Goal: Transaction & Acquisition: Purchase product/service

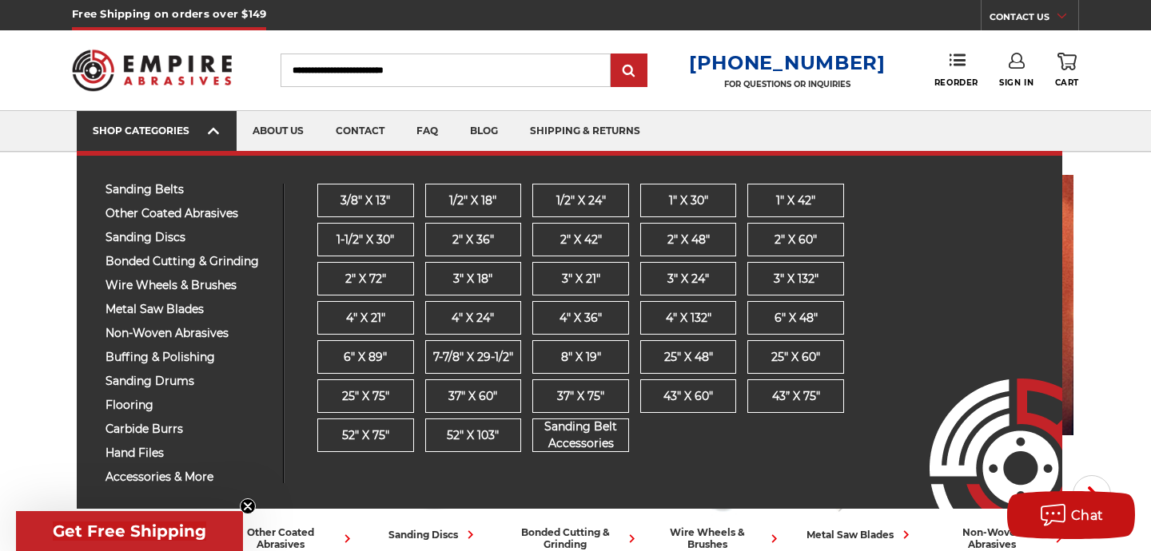
click at [204, 121] on link "SHOP CATEGORIES" at bounding box center [157, 131] width 160 height 41
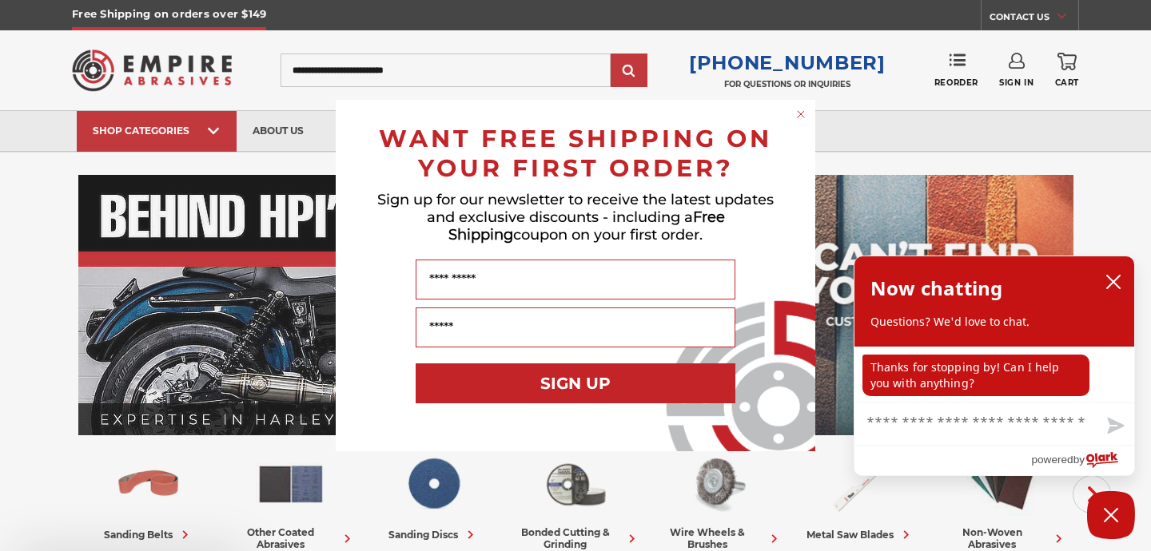
click at [547, 244] on span "Sign up for our newsletter to receive the latest updates and exclusive discount…" at bounding box center [575, 217] width 396 height 53
click at [803, 109] on circle "Close dialog" at bounding box center [800, 114] width 15 height 15
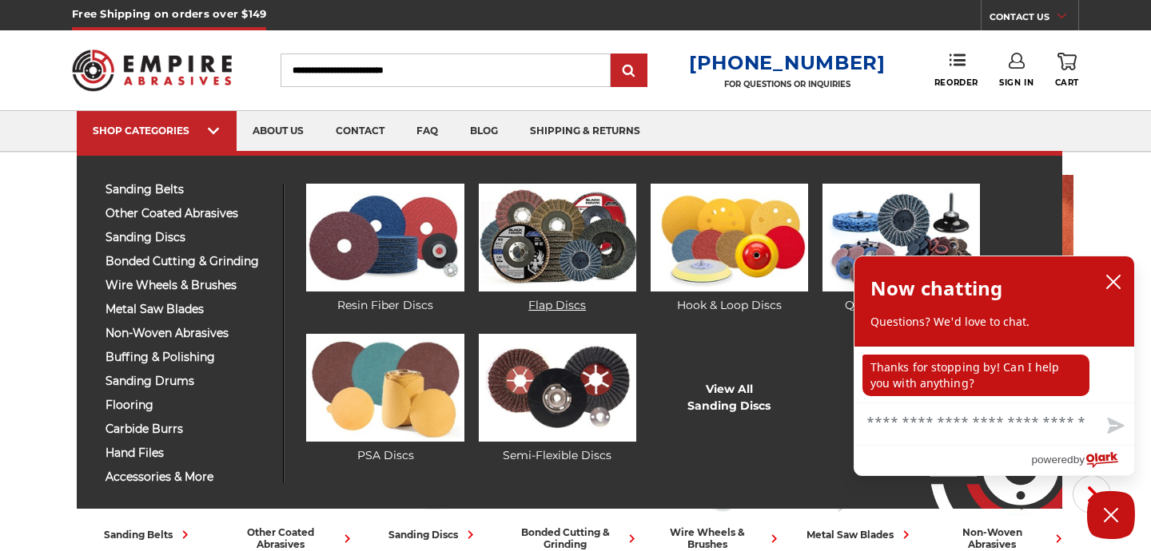
click at [586, 234] on img at bounding box center [557, 238] width 157 height 108
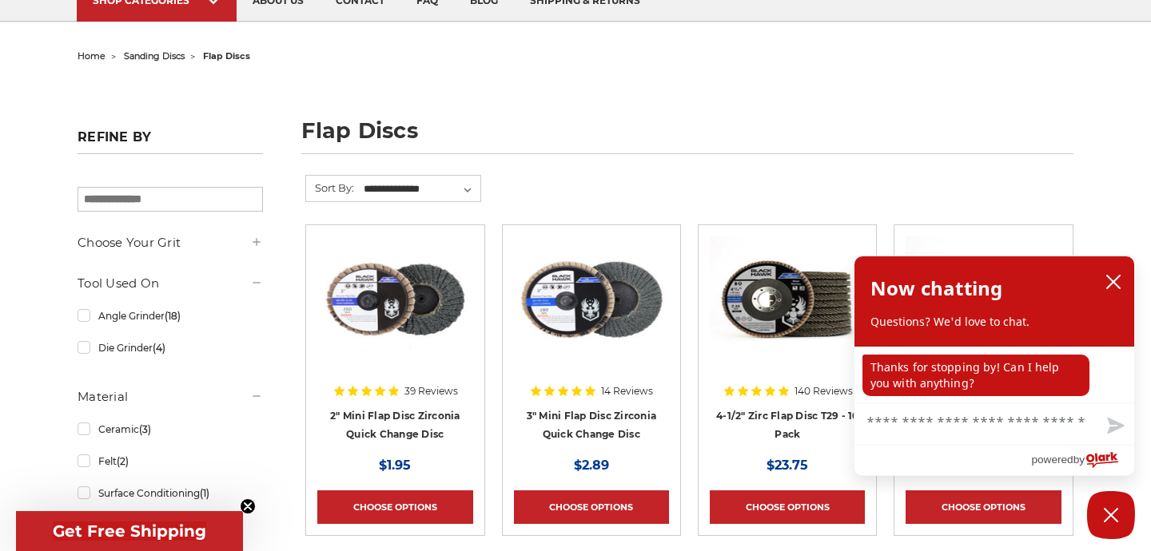
scroll to position [129, 0]
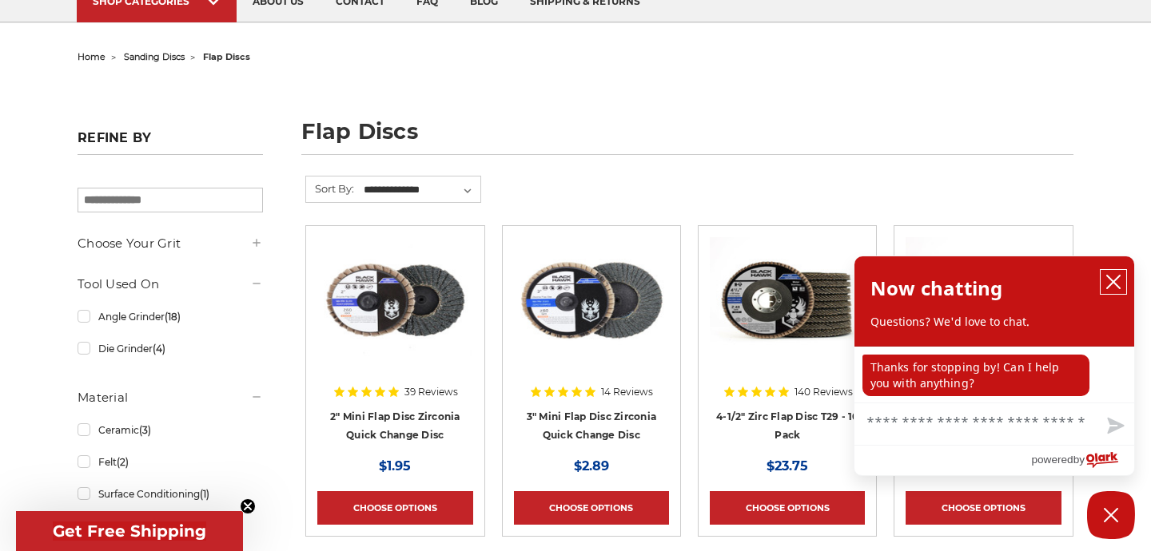
click at [1110, 283] on icon "close chatbox" at bounding box center [1113, 282] width 16 height 16
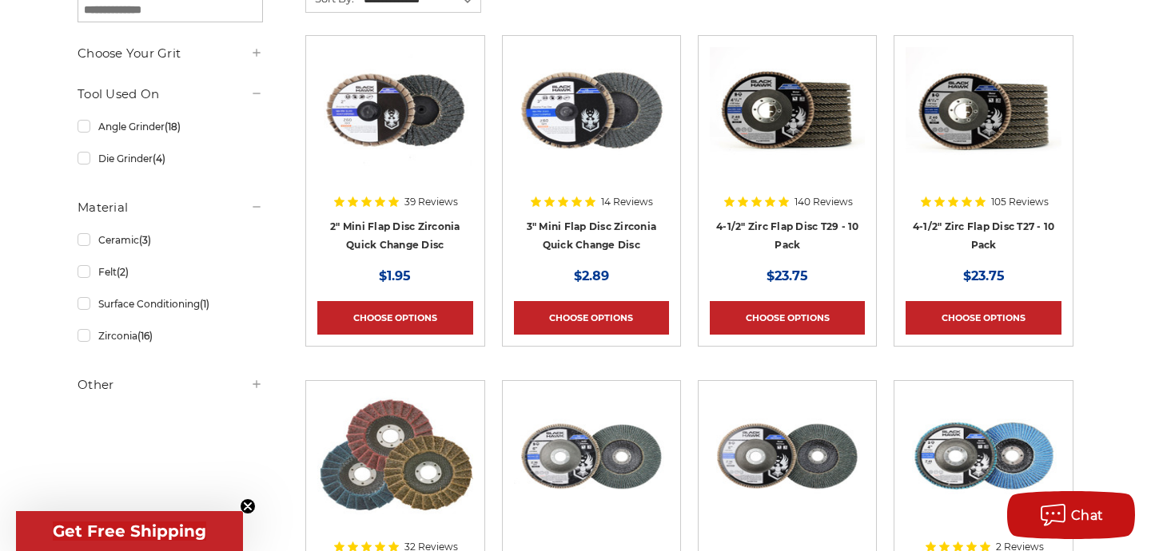
scroll to position [318, 0]
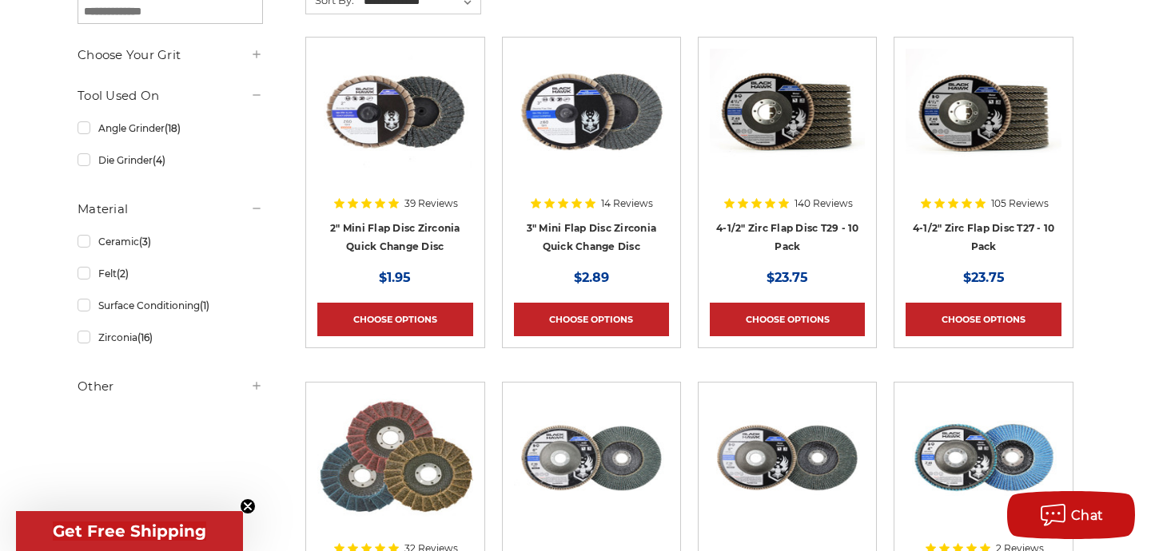
click at [807, 126] on img at bounding box center [786, 113] width 155 height 128
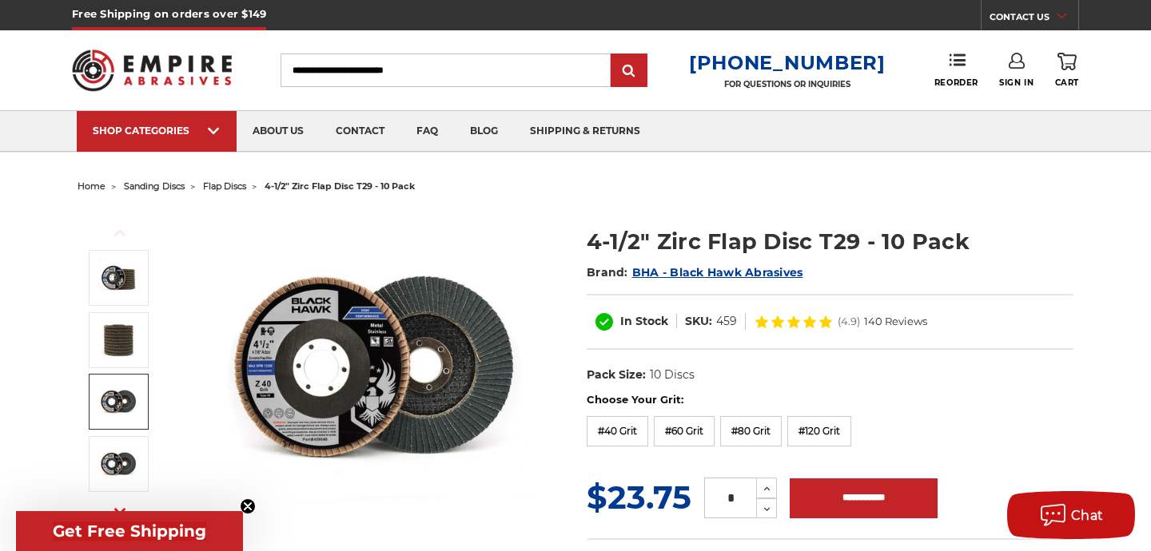
click at [117, 405] on img at bounding box center [118, 402] width 40 height 40
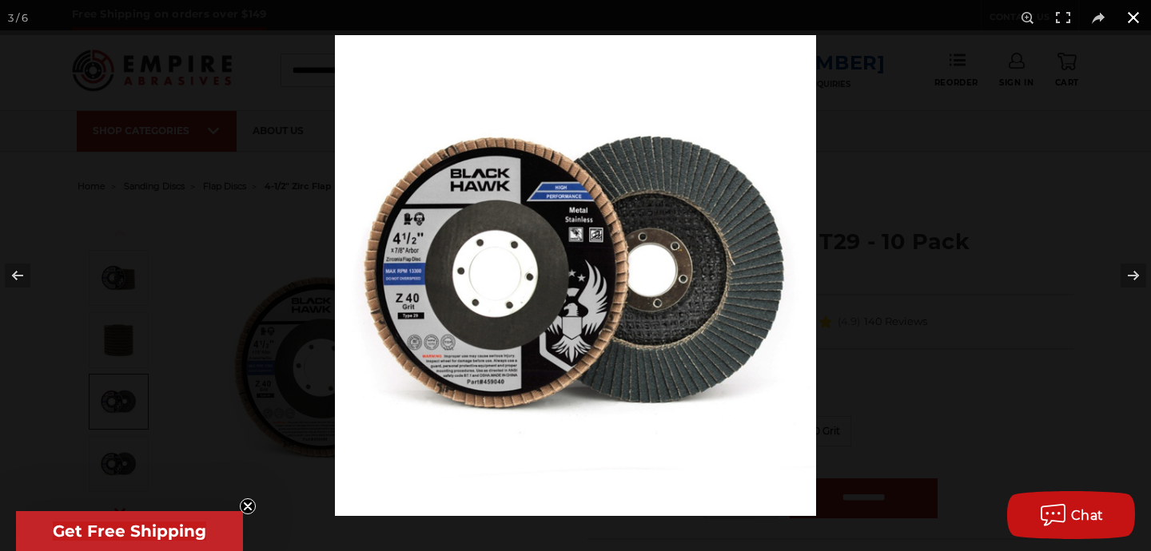
click at [1135, 17] on button at bounding box center [1132, 17] width 35 height 35
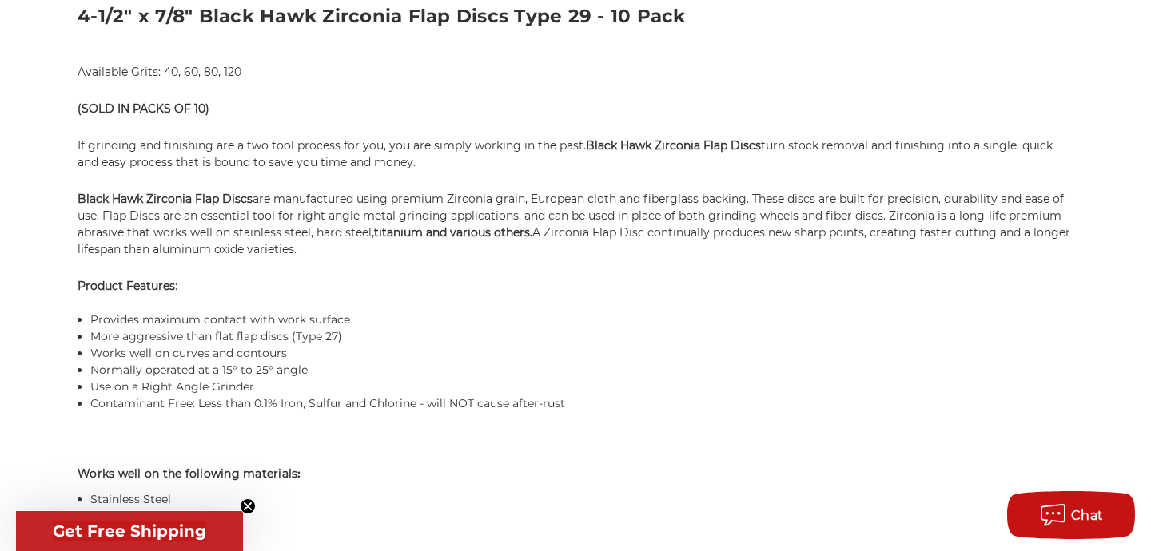
scroll to position [1064, 0]
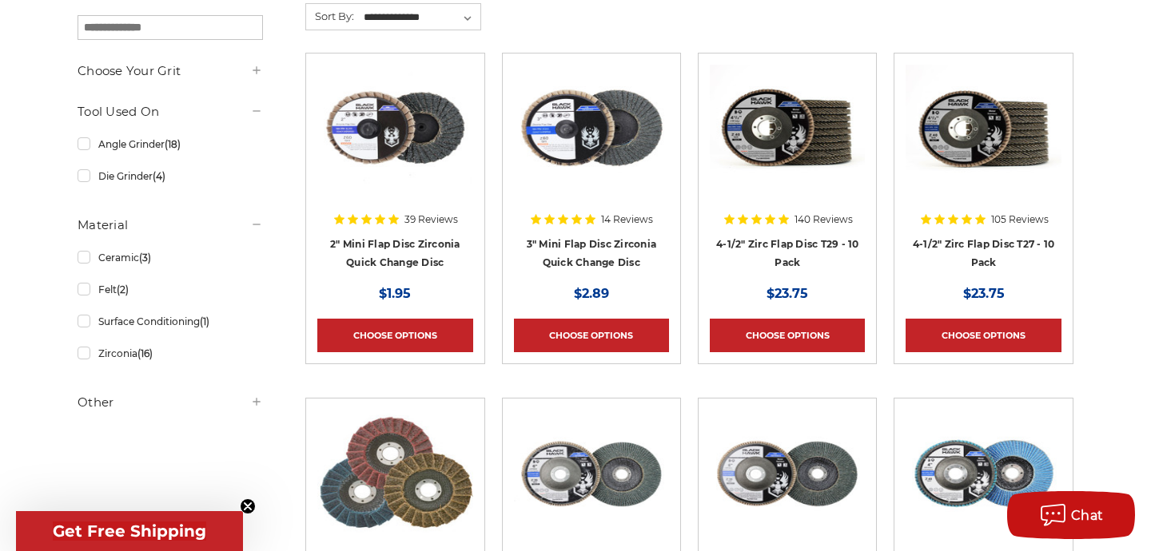
scroll to position [295, 0]
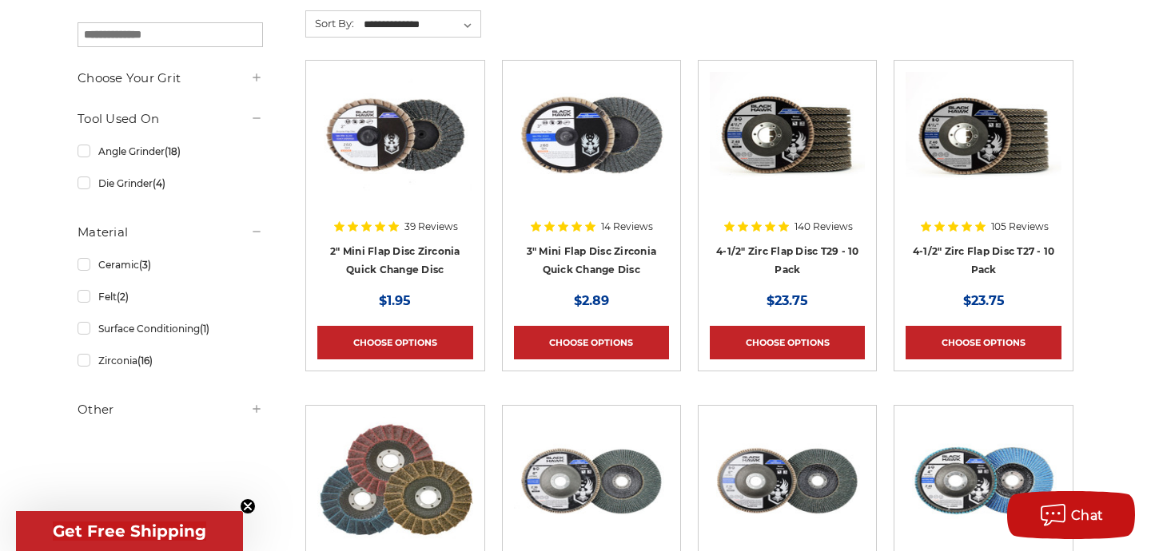
click at [1020, 125] on img at bounding box center [982, 136] width 155 height 128
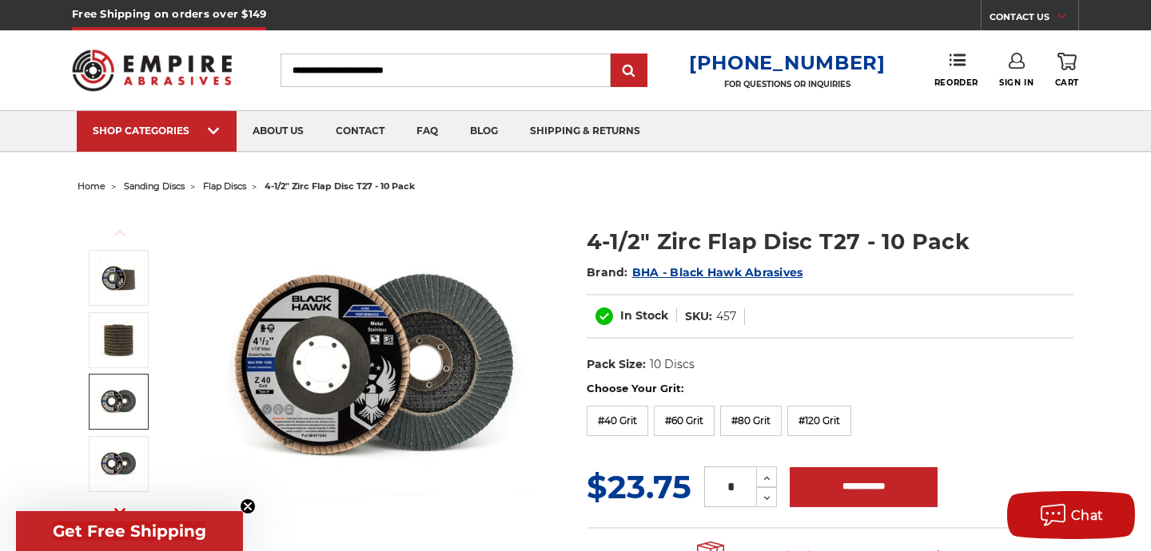
click at [119, 396] on img at bounding box center [118, 402] width 40 height 40
